Goal: Find specific page/section: Find specific page/section

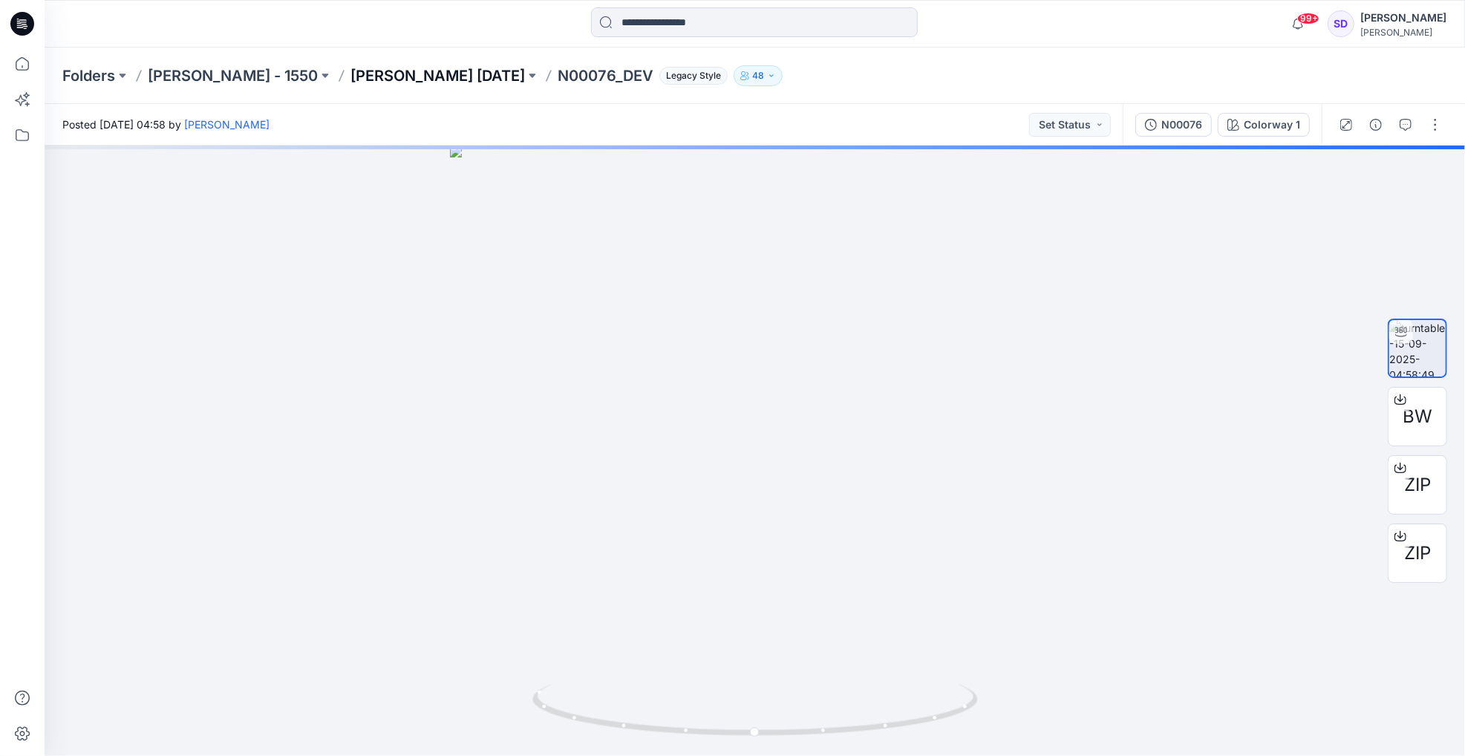
click at [379, 75] on p "[PERSON_NAME] [DATE]" at bounding box center [437, 75] width 175 height 21
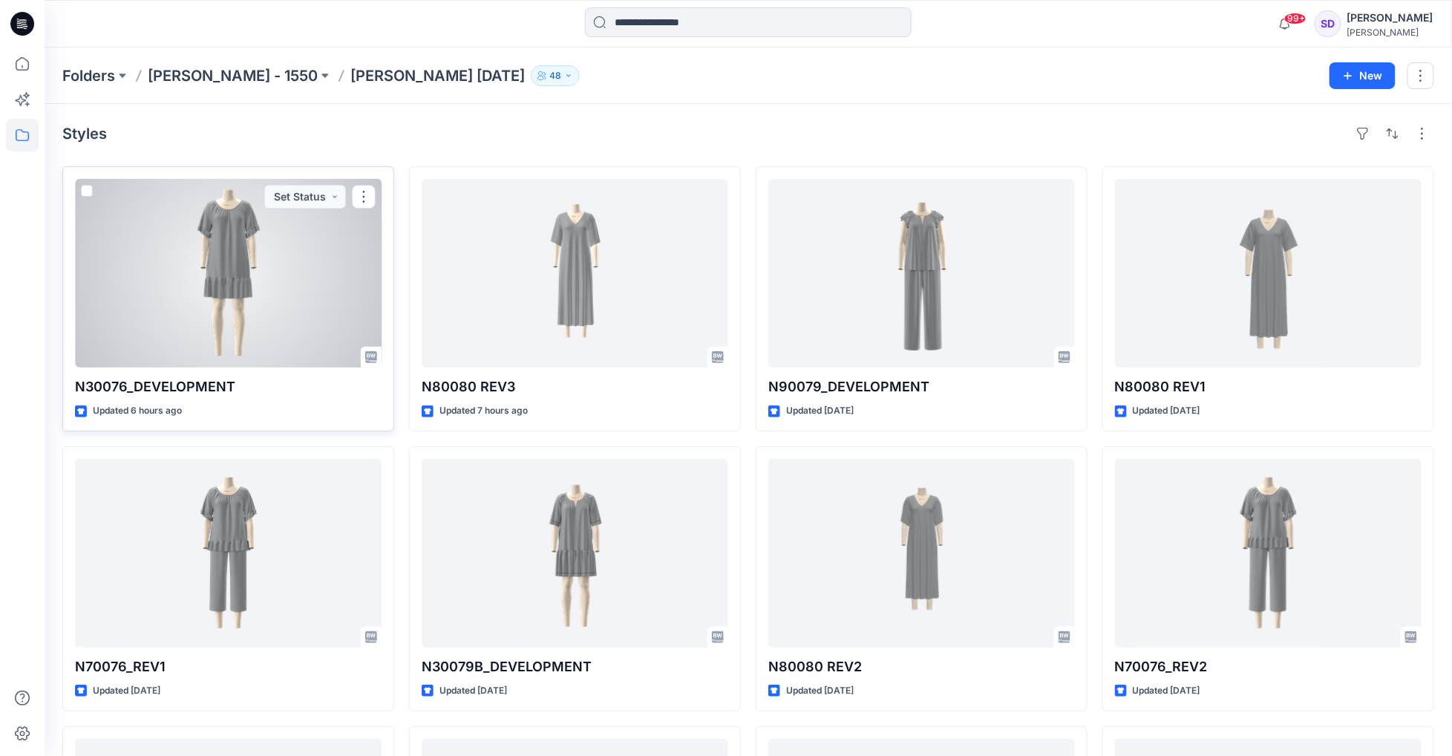
click at [245, 285] on div at bounding box center [228, 273] width 307 height 189
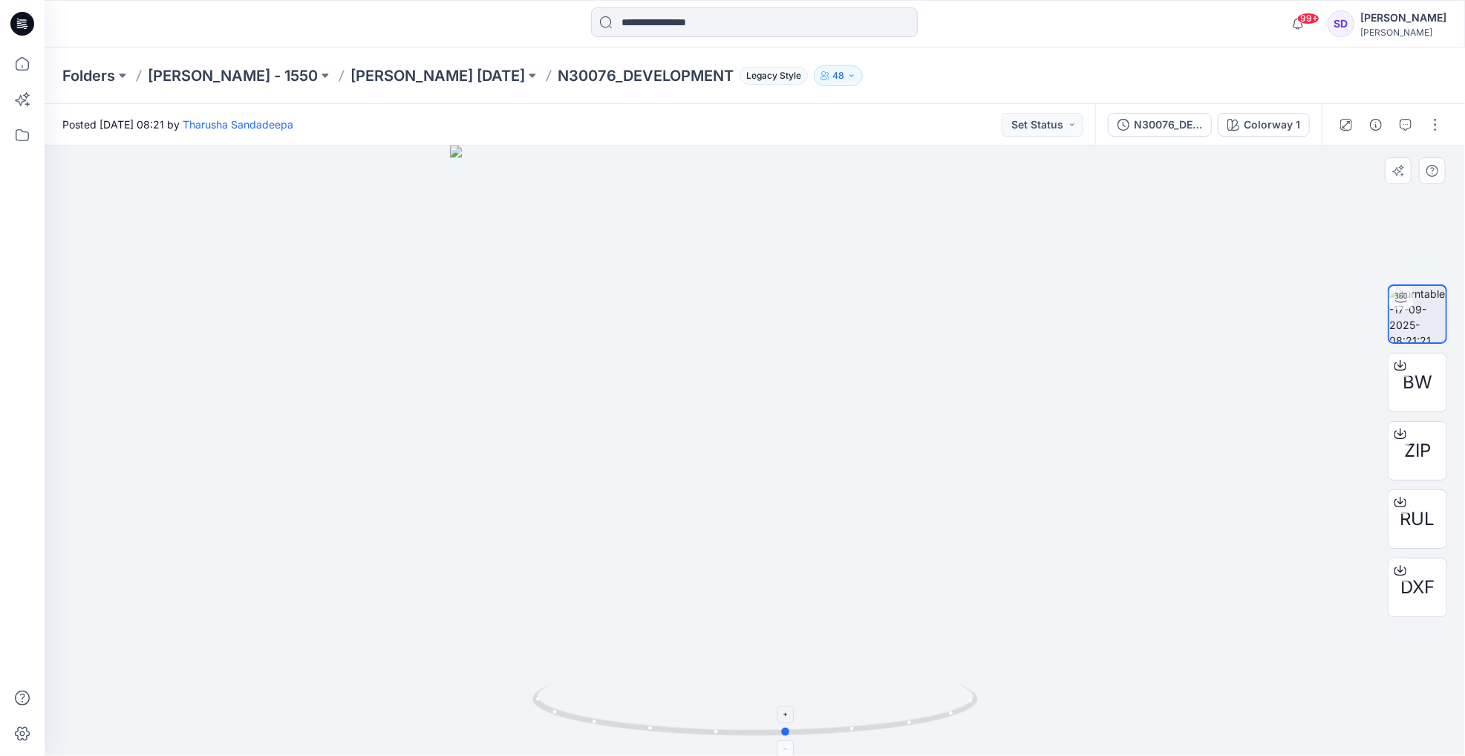
drag, startPoint x: 756, startPoint y: 733, endPoint x: 786, endPoint y: 713, distance: 36.5
click at [786, 713] on icon at bounding box center [756, 712] width 449 height 56
drag, startPoint x: 786, startPoint y: 732, endPoint x: 795, endPoint y: 714, distance: 19.6
click at [795, 714] on icon at bounding box center [756, 712] width 449 height 56
